Goal: Information Seeking & Learning: Learn about a topic

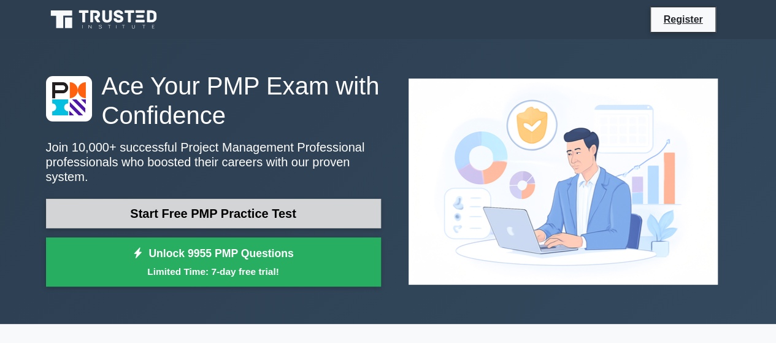
click at [229, 208] on link "Start Free PMP Practice Test" at bounding box center [213, 213] width 335 height 29
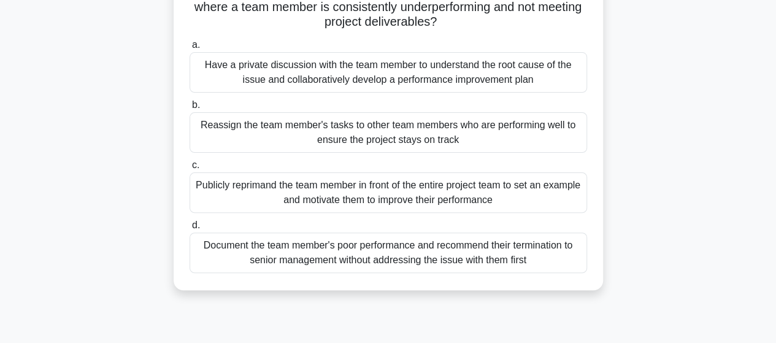
scroll to position [123, 0]
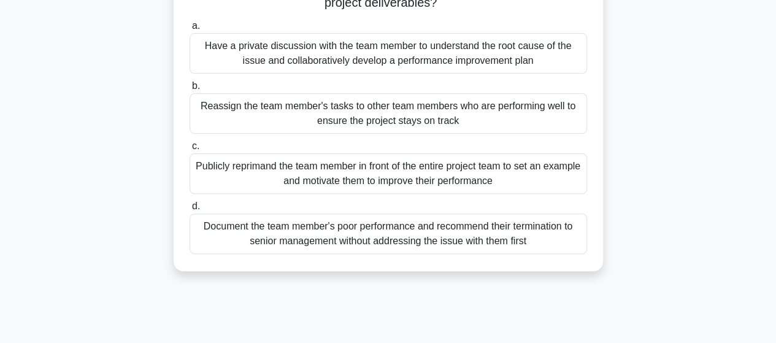
click at [293, 51] on div "Have a private discussion with the team member to understand the root cause of …" at bounding box center [387, 53] width 397 height 40
click at [189, 30] on input "a. Have a private discussion with the team member to understand the root cause …" at bounding box center [189, 26] width 0 height 8
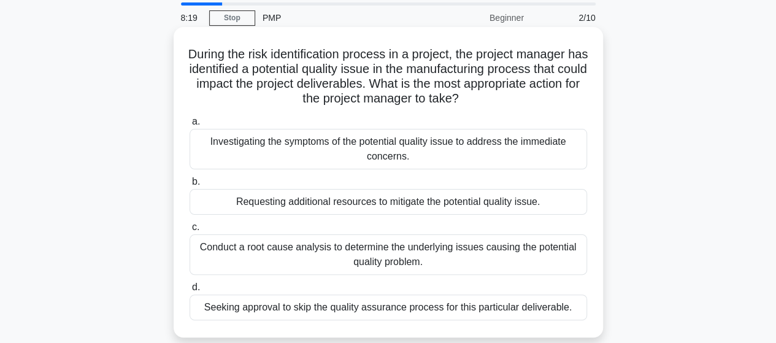
scroll to position [61, 0]
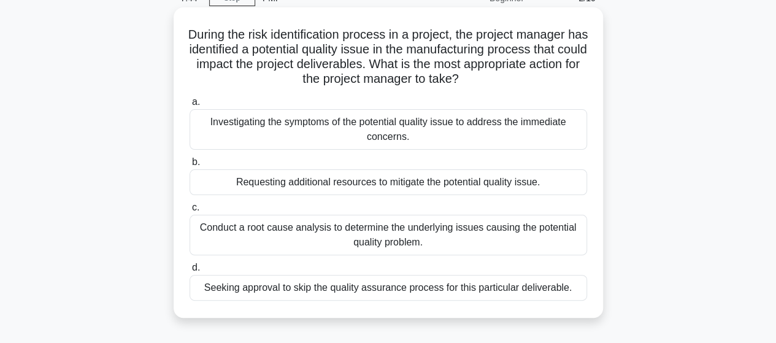
click at [453, 233] on div "Conduct a root cause analysis to determine the underlying issues causing the po…" at bounding box center [387, 235] width 397 height 40
click at [189, 212] on input "c. Conduct a root cause analysis to determine the underlying issues causing the…" at bounding box center [189, 208] width 0 height 8
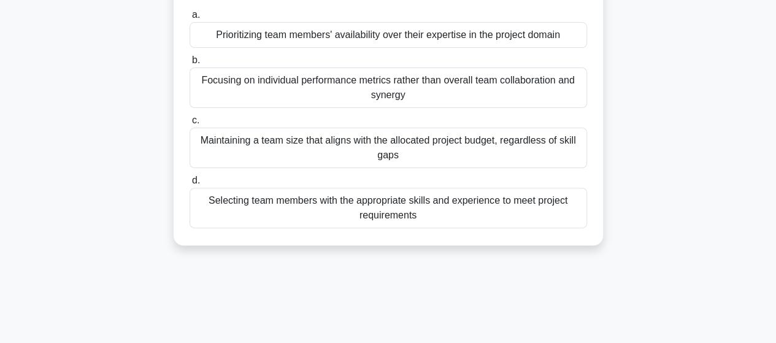
scroll to position [123, 0]
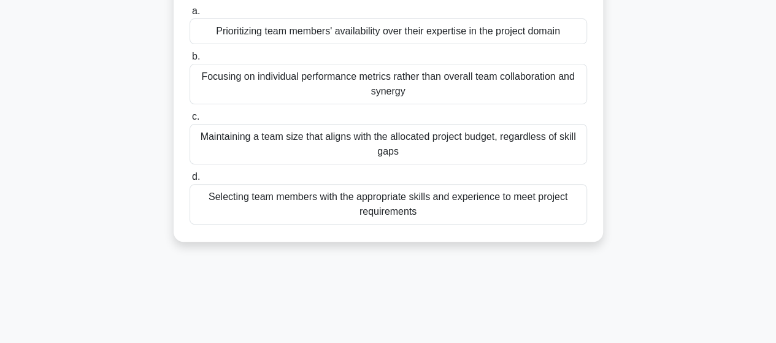
click at [473, 208] on div "Selecting team members with the appropriate skills and experience to meet proje…" at bounding box center [387, 204] width 397 height 40
click at [189, 181] on input "d. Selecting team members with the appropriate skills and experience to meet pr…" at bounding box center [189, 177] width 0 height 8
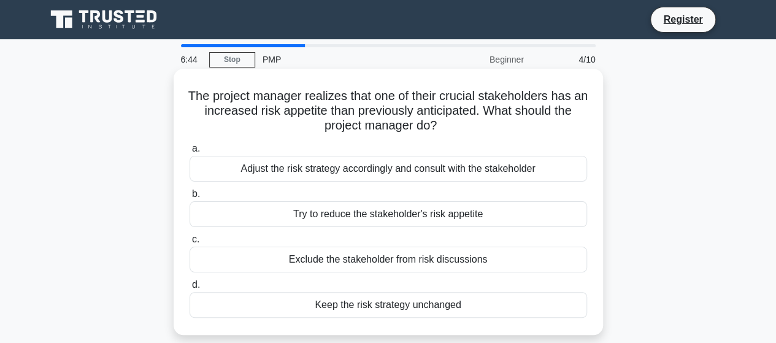
scroll to position [61, 0]
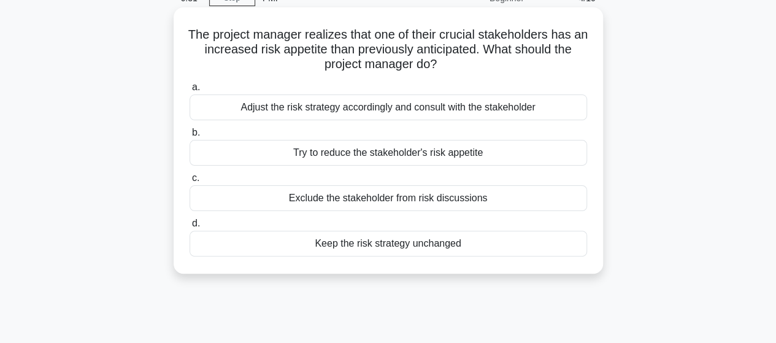
click at [334, 110] on div "Adjust the risk strategy accordingly and consult with the stakeholder" at bounding box center [387, 107] width 397 height 26
click at [189, 91] on input "a. Adjust the risk strategy accordingly and consult with the stakeholder" at bounding box center [189, 87] width 0 height 8
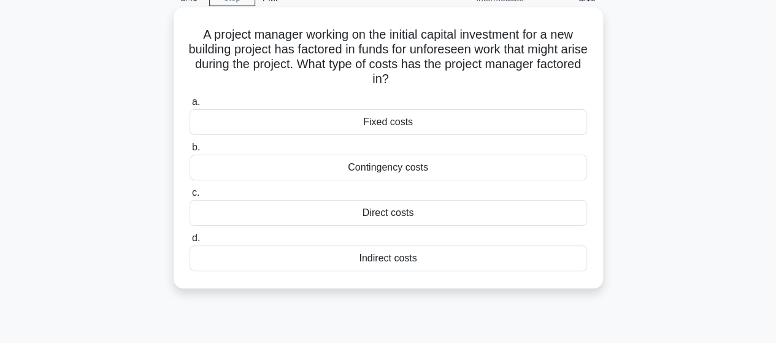
scroll to position [0, 0]
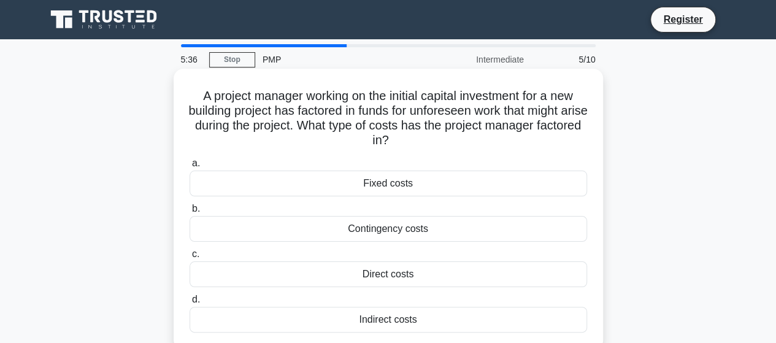
click at [430, 234] on div "Contingency costs" at bounding box center [387, 229] width 397 height 26
click at [189, 213] on input "b. Contingency costs" at bounding box center [189, 209] width 0 height 8
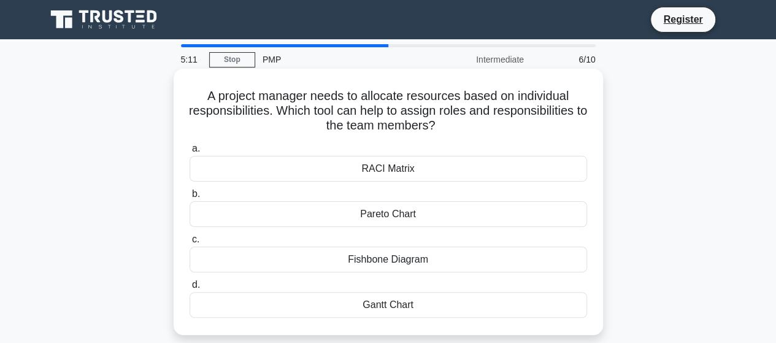
click at [369, 165] on div "RACI Matrix" at bounding box center [387, 169] width 397 height 26
click at [189, 153] on input "a. RACI Matrix" at bounding box center [189, 149] width 0 height 8
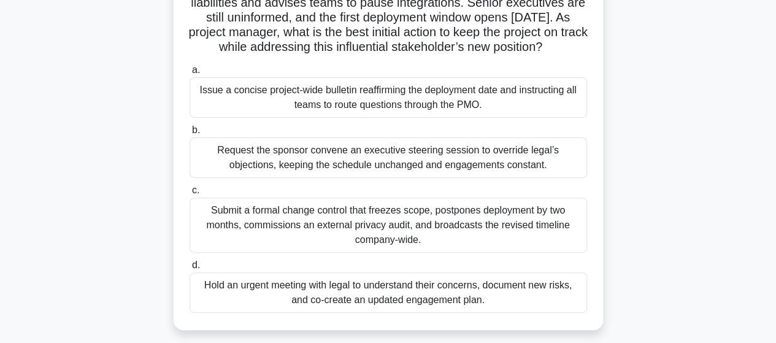
scroll to position [184, 0]
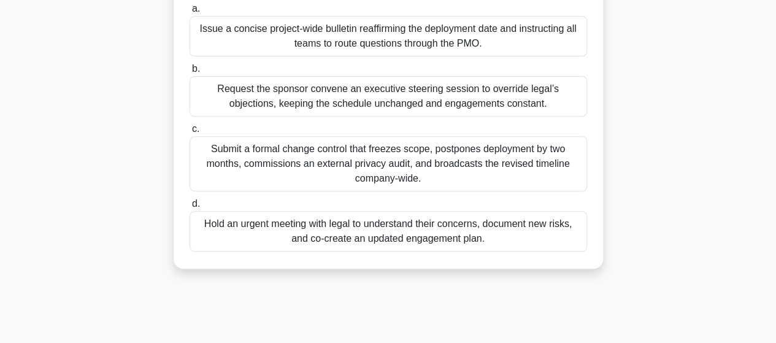
click at [405, 251] on div "Hold an urgent meeting with legal to understand their concerns, document new ri…" at bounding box center [387, 231] width 397 height 40
click at [189, 208] on input "d. Hold an urgent meeting with legal to understand their concerns, document new…" at bounding box center [189, 204] width 0 height 8
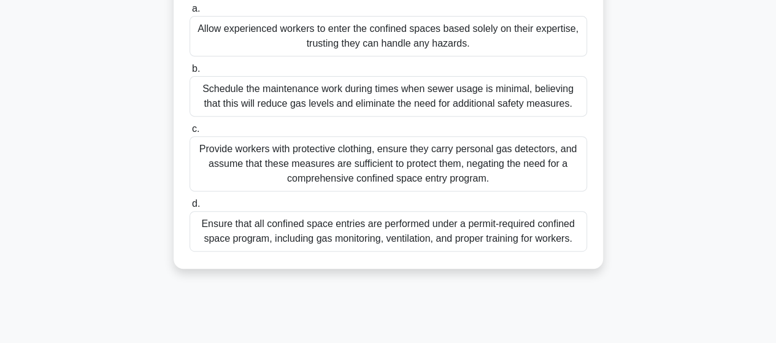
click at [326, 241] on div "Ensure that all confined space entries are performed under a permit-required co…" at bounding box center [387, 231] width 397 height 40
click at [189, 208] on input "d. Ensure that all confined space entries are performed under a permit-required…" at bounding box center [189, 204] width 0 height 8
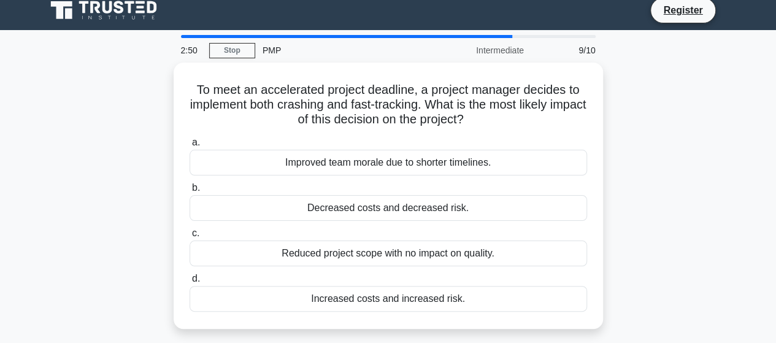
scroll to position [0, 0]
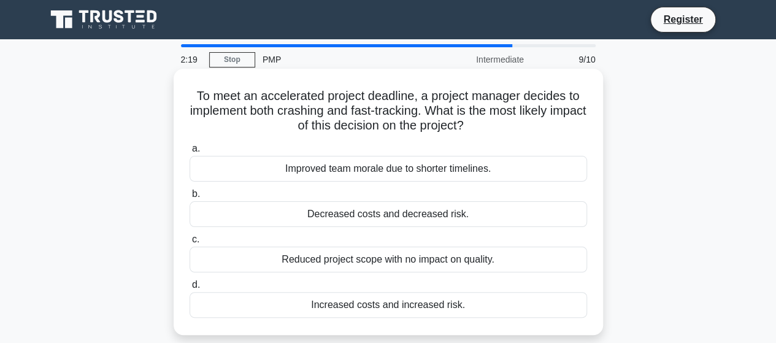
click at [388, 308] on div "Increased costs and increased risk." at bounding box center [387, 305] width 397 height 26
click at [189, 289] on input "d. Increased costs and increased risk." at bounding box center [189, 285] width 0 height 8
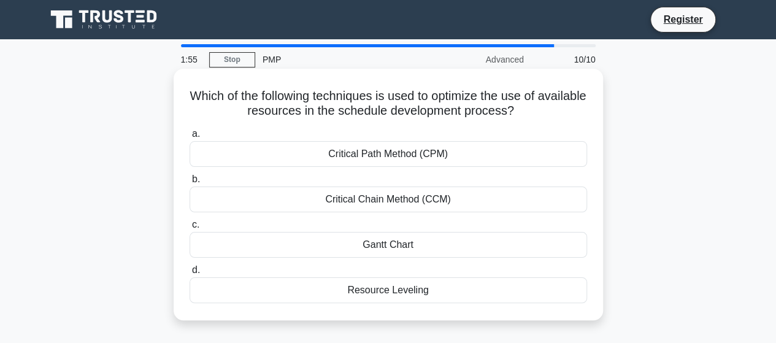
click at [375, 156] on div "Critical Path Method (CPM)" at bounding box center [387, 154] width 397 height 26
click at [189, 138] on input "a. Critical Path Method (CPM)" at bounding box center [189, 134] width 0 height 8
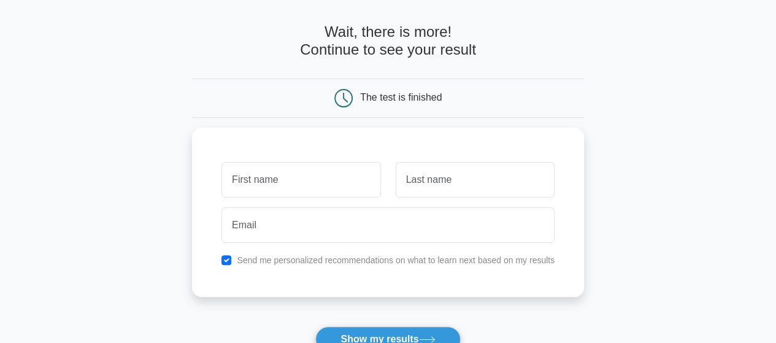
scroll to position [61, 0]
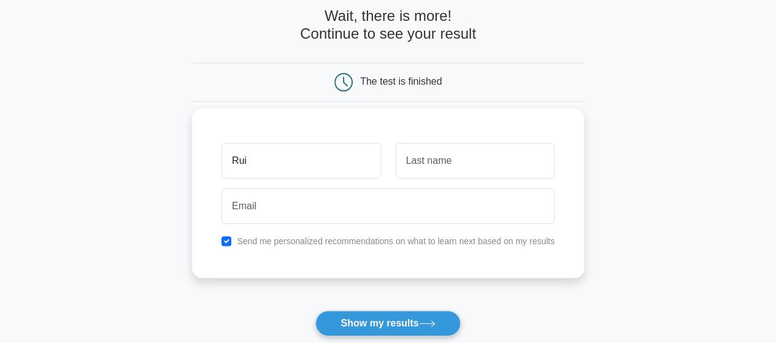
type input "Rui"
click at [494, 149] on input "text" at bounding box center [475, 161] width 159 height 36
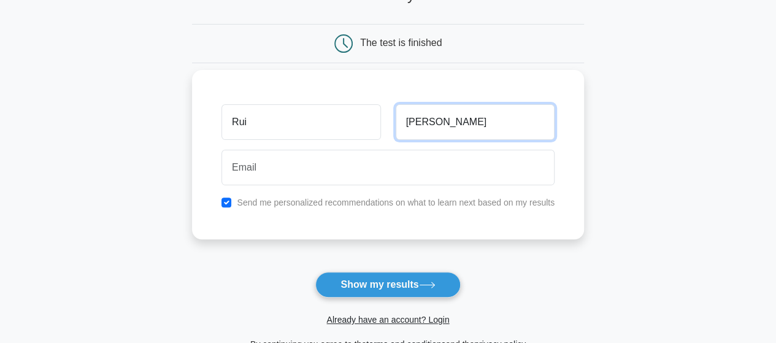
scroll to position [123, 0]
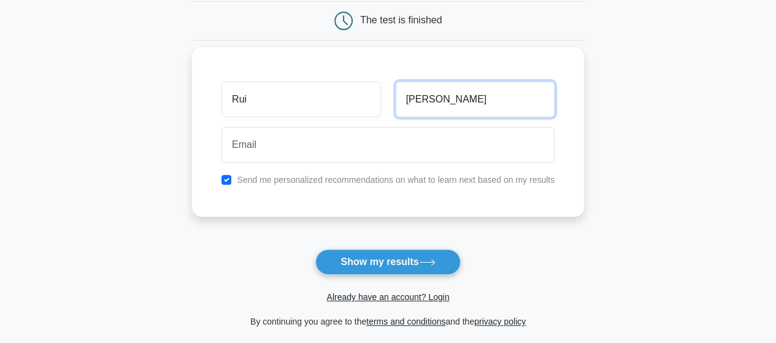
type input "Vieira"
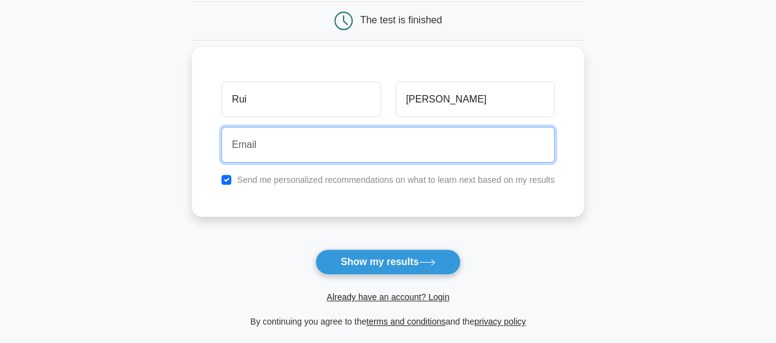
click at [275, 143] on input "email" at bounding box center [387, 145] width 333 height 36
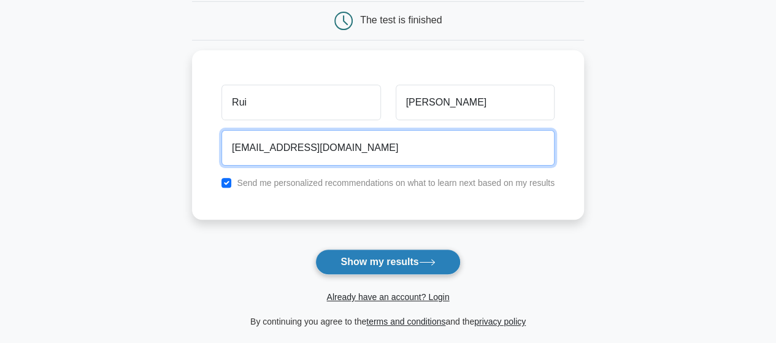
type input "remanuelvieira@gmail.com"
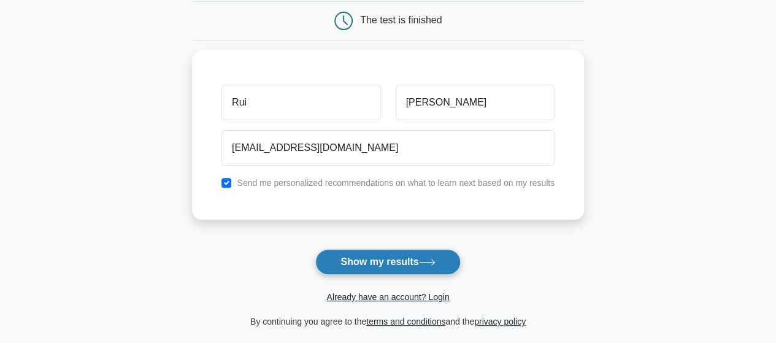
click at [381, 261] on button "Show my results" at bounding box center [387, 262] width 145 height 26
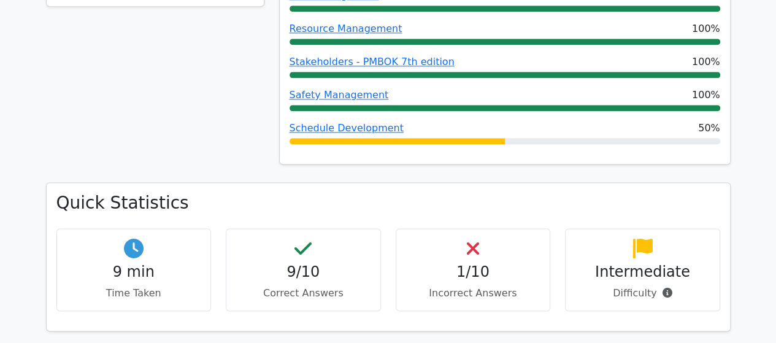
scroll to position [736, 0]
